Goal: Task Accomplishment & Management: Manage account settings

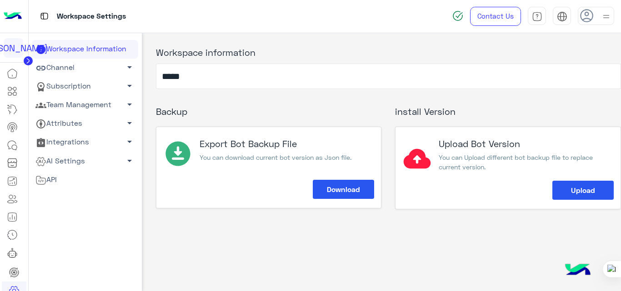
click at [74, 69] on link "Channel arrow_drop_down" at bounding box center [85, 68] width 106 height 19
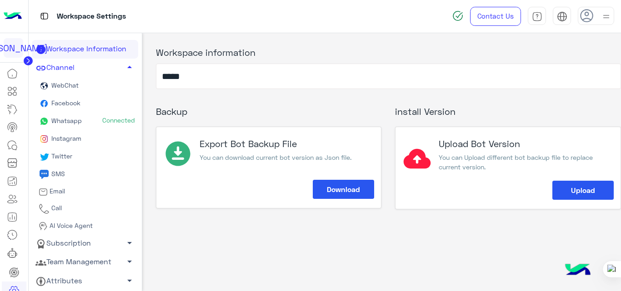
click at [81, 120] on link "Whatsapp Connected" at bounding box center [85, 122] width 106 height 18
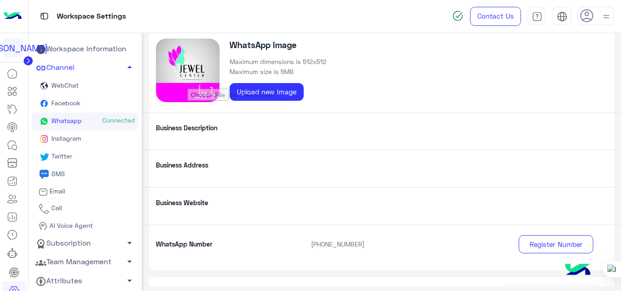
scroll to position [200, 0]
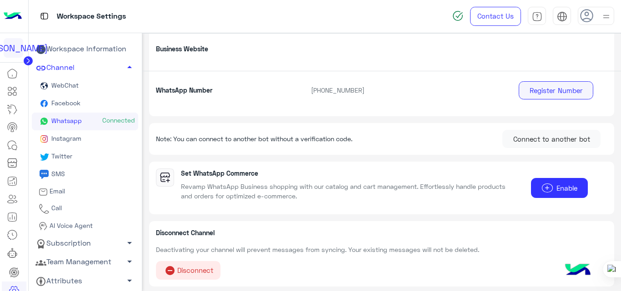
click at [545, 88] on button "Register Number" at bounding box center [556, 90] width 75 height 18
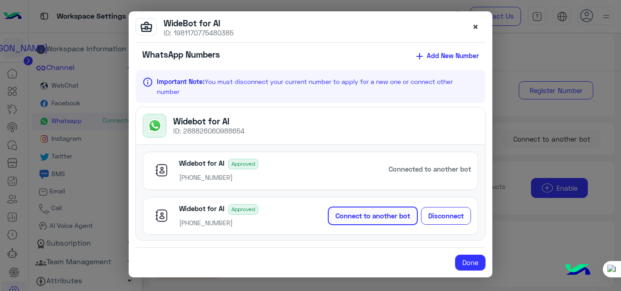
click at [475, 30] on span "×" at bounding box center [475, 26] width 6 height 12
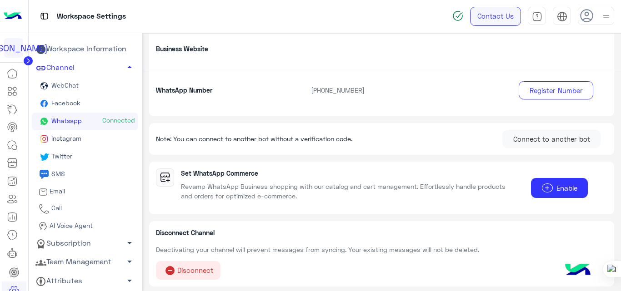
click at [489, 19] on link "Contact Us" at bounding box center [495, 16] width 51 height 19
click at [313, 89] on p "[PHONE_NUMBER]" at bounding box center [401, 90] width 194 height 10
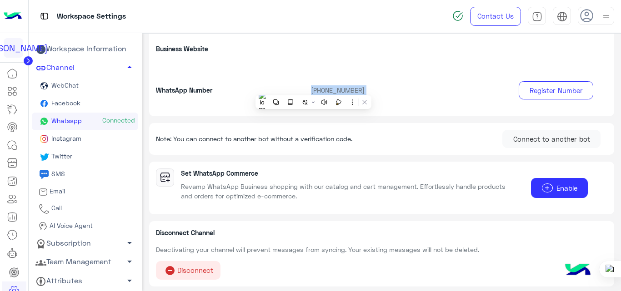
click at [313, 89] on p "[PHONE_NUMBER]" at bounding box center [401, 90] width 194 height 10
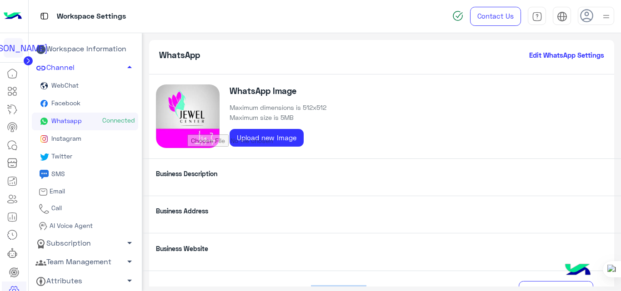
scroll to position [56, 0]
